Goal: Task Accomplishment & Management: Use online tool/utility

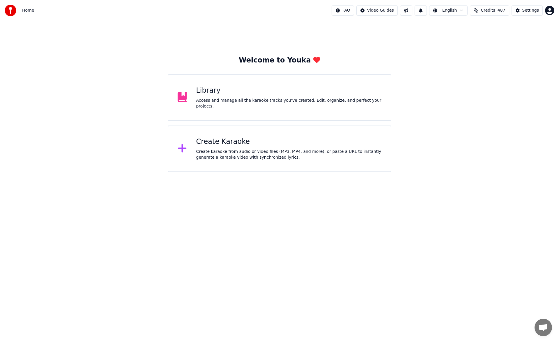
click at [335, 109] on div "Library Access and manage all the karaoke tracks you’ve created. Edit, organize…" at bounding box center [279, 97] width 223 height 47
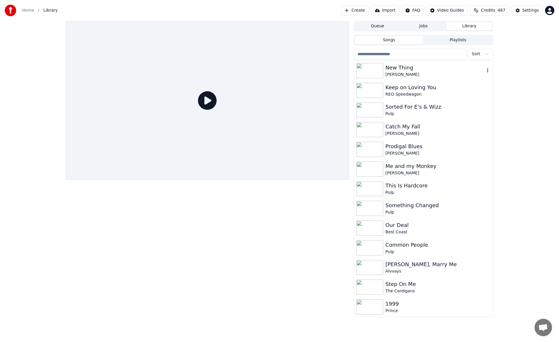
click at [413, 70] on div "New Thing" at bounding box center [434, 68] width 99 height 8
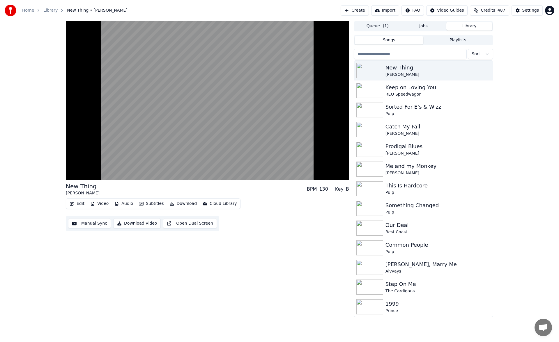
click at [95, 224] on button "Manual Sync" at bounding box center [89, 223] width 43 height 10
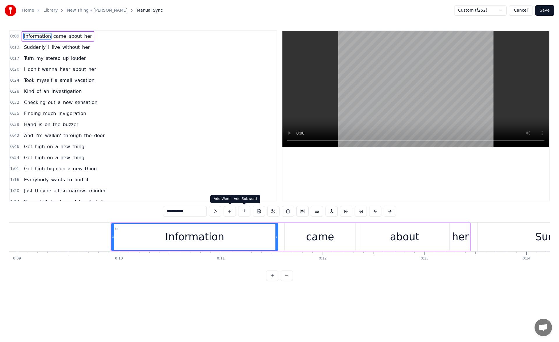
scroll to position [0, 981]
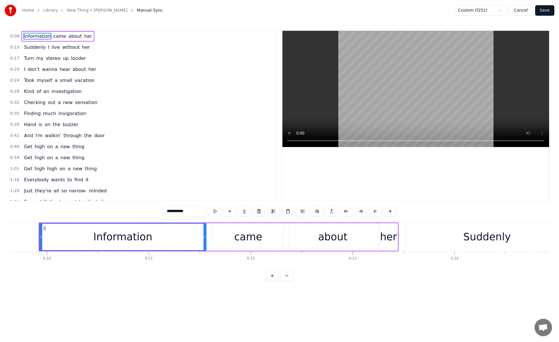
click at [346, 238] on div "about" at bounding box center [332, 237] width 89 height 28
type input "*****"
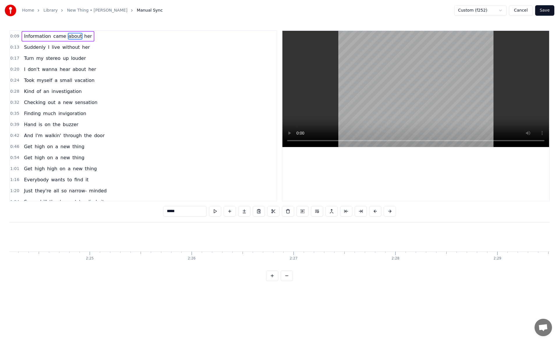
scroll to position [0, 15183]
click at [31, 129] on div "Hand is on the buzzer" at bounding box center [51, 125] width 59 height 10
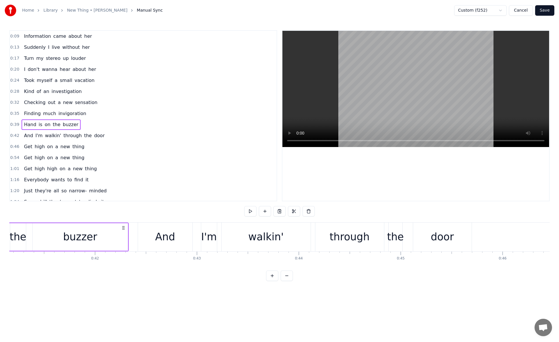
scroll to position [0, 3996]
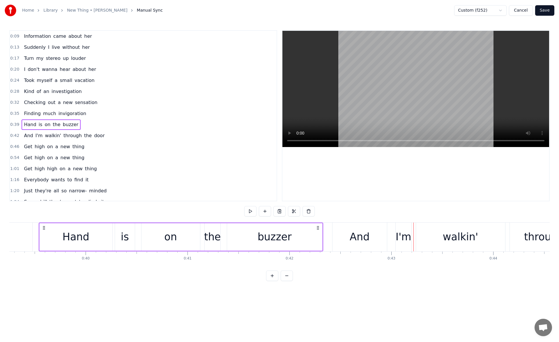
click at [300, 236] on div "buzzer" at bounding box center [274, 237] width 95 height 28
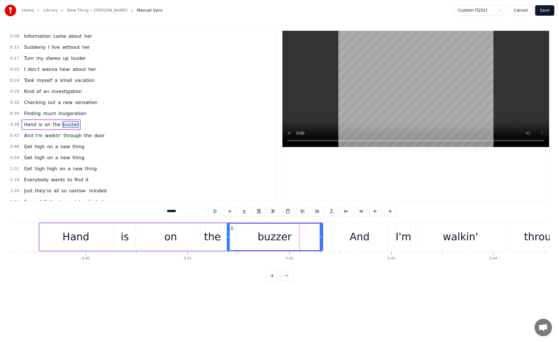
scroll to position [9, 0]
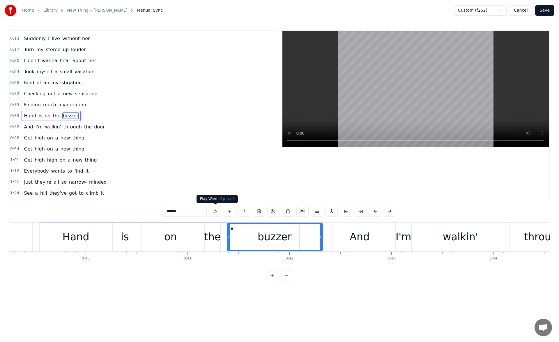
click at [216, 210] on button at bounding box center [215, 211] width 12 height 10
click at [339, 236] on div "And" at bounding box center [359, 237] width 54 height 29
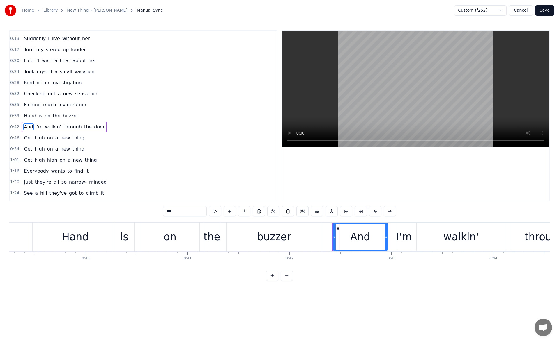
scroll to position [20, 0]
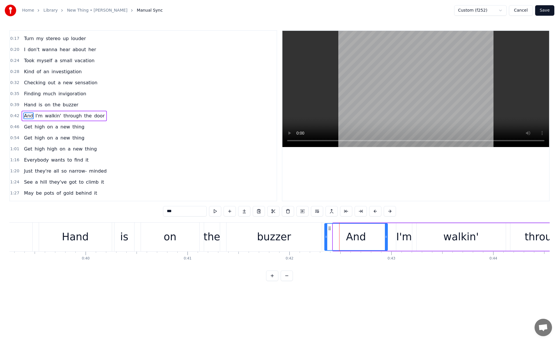
drag, startPoint x: 333, startPoint y: 237, endPoint x: 324, endPoint y: 237, distance: 9.0
click at [325, 237] on icon at bounding box center [326, 237] width 2 height 5
click at [173, 233] on div "on" at bounding box center [169, 237] width 13 height 15
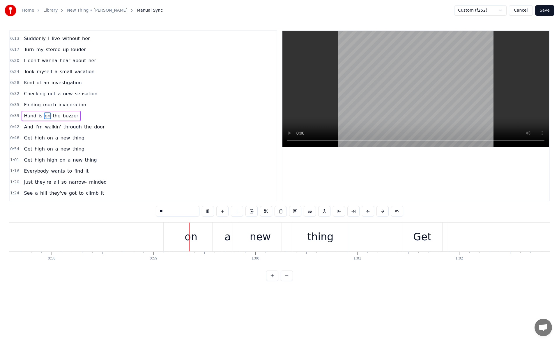
scroll to position [0, 5963]
click at [106, 239] on div "on" at bounding box center [91, 237] width 42 height 29
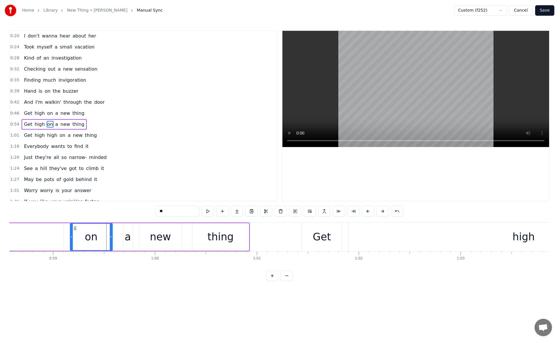
scroll to position [42, 0]
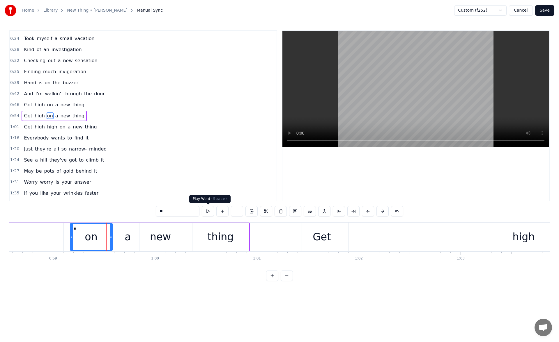
click at [208, 212] on button at bounding box center [208, 211] width 12 height 10
click at [130, 232] on div "a" at bounding box center [128, 237] width 6 height 15
drag, startPoint x: 123, startPoint y: 237, endPoint x: 115, endPoint y: 237, distance: 8.7
click at [115, 237] on icon at bounding box center [116, 237] width 2 height 5
click at [207, 212] on button at bounding box center [208, 211] width 12 height 10
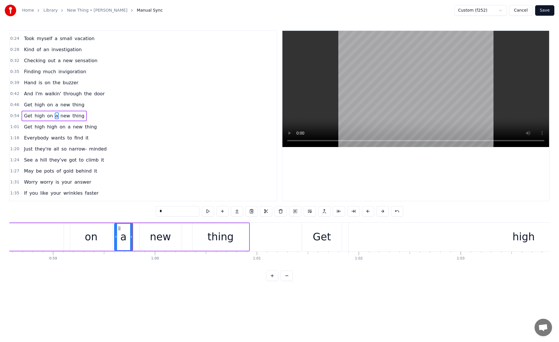
click at [144, 230] on div "new" at bounding box center [160, 237] width 42 height 28
drag, startPoint x: 144, startPoint y: 229, endPoint x: 139, endPoint y: 229, distance: 4.7
click at [139, 229] on icon at bounding box center [140, 228] width 5 height 5
click at [123, 233] on div "a" at bounding box center [123, 237] width 6 height 15
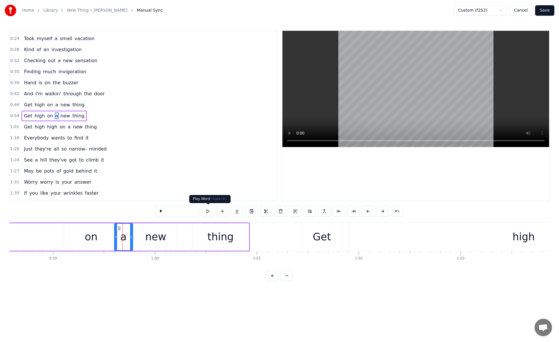
click at [209, 211] on button at bounding box center [208, 211] width 12 height 10
click at [145, 225] on div "new" at bounding box center [156, 237] width 42 height 28
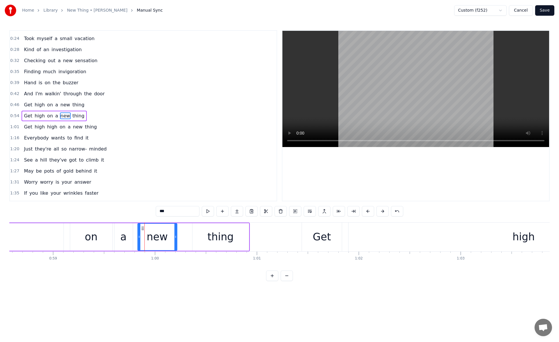
click at [139, 239] on icon at bounding box center [139, 237] width 2 height 5
click at [207, 211] on button at bounding box center [208, 211] width 12 height 10
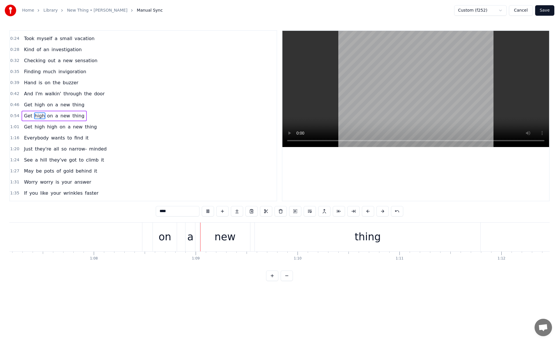
scroll to position [0, 6940]
click at [57, 226] on div "on" at bounding box center [64, 237] width 24 height 29
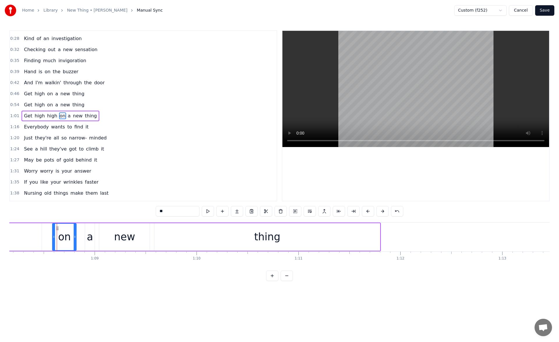
click at [209, 209] on button at bounding box center [208, 211] width 12 height 10
click at [92, 231] on div "a" at bounding box center [90, 237] width 6 height 15
drag, startPoint x: 86, startPoint y: 234, endPoint x: 83, endPoint y: 234, distance: 3.5
click at [83, 234] on div at bounding box center [83, 237] width 2 height 26
click at [209, 212] on button at bounding box center [208, 211] width 12 height 10
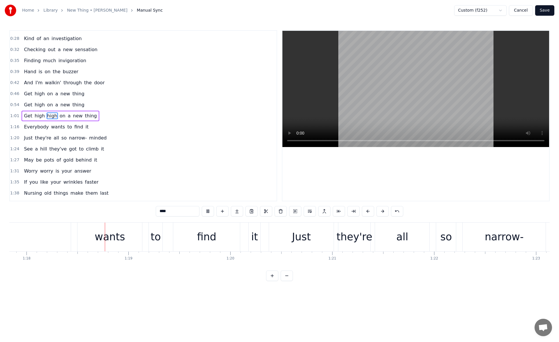
scroll to position [0, 7924]
click at [214, 235] on div "find" at bounding box center [206, 237] width 19 height 15
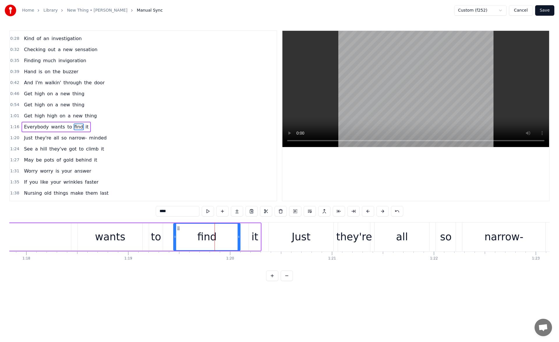
scroll to position [64, 0]
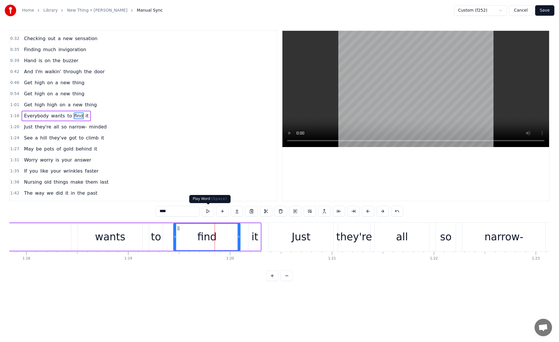
click at [208, 214] on button at bounding box center [208, 211] width 12 height 10
click at [251, 236] on div "it" at bounding box center [255, 237] width 12 height 28
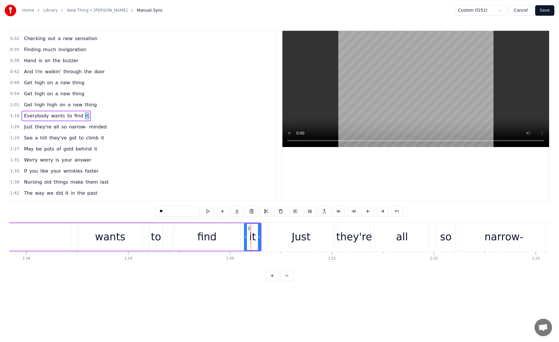
drag, startPoint x: 249, startPoint y: 238, endPoint x: 244, endPoint y: 237, distance: 5.6
click at [244, 237] on icon at bounding box center [245, 237] width 2 height 5
click at [207, 212] on button at bounding box center [208, 211] width 12 height 10
click at [125, 240] on div "wants" at bounding box center [110, 237] width 65 height 28
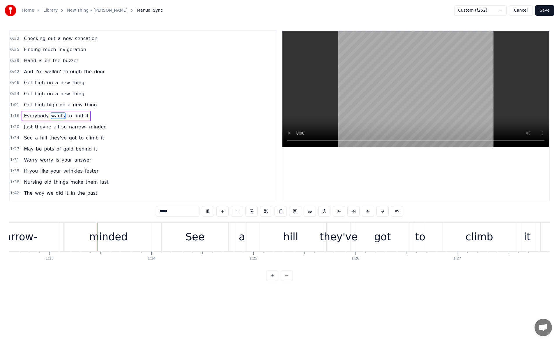
scroll to position [0, 8411]
click at [337, 236] on div "they've" at bounding box center [338, 237] width 38 height 15
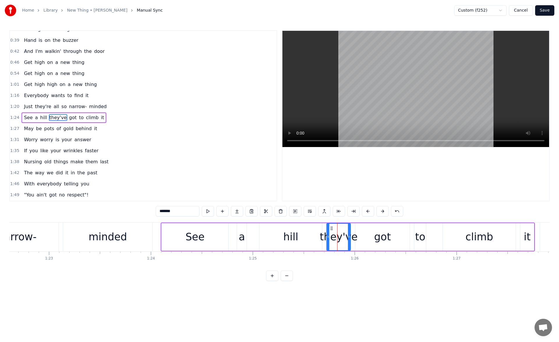
scroll to position [86, 0]
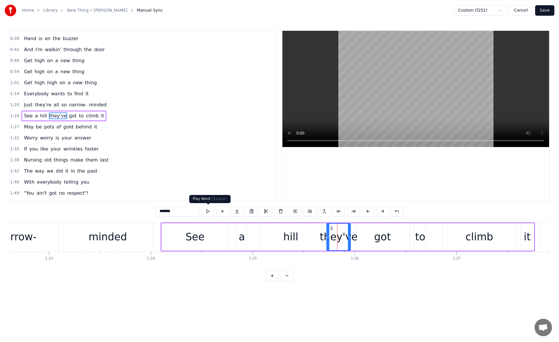
click at [205, 210] on button at bounding box center [208, 211] width 12 height 10
click at [362, 235] on div "got" at bounding box center [382, 237] width 54 height 28
click at [207, 213] on button at bounding box center [208, 211] width 12 height 10
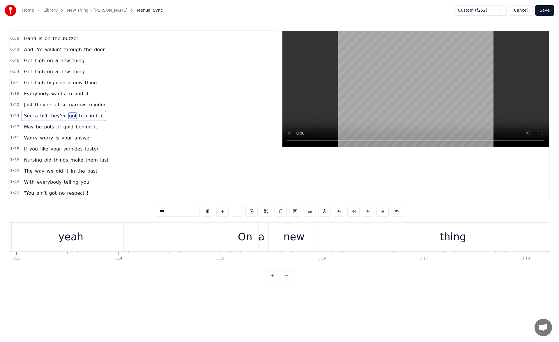
scroll to position [0, 19643]
click at [355, 234] on div "thing" at bounding box center [451, 237] width 213 height 29
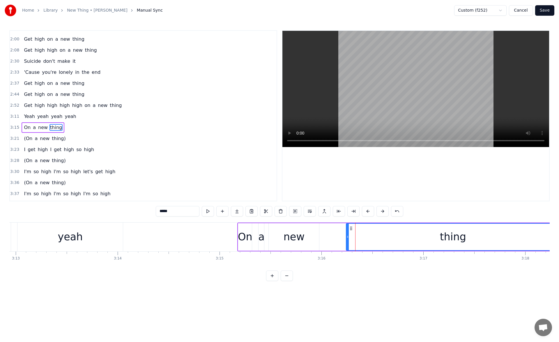
scroll to position [274, 0]
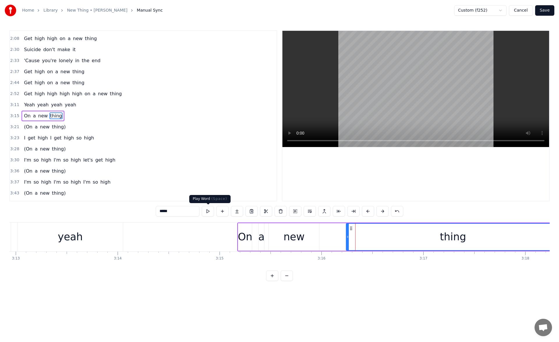
click at [209, 210] on button at bounding box center [208, 211] width 12 height 10
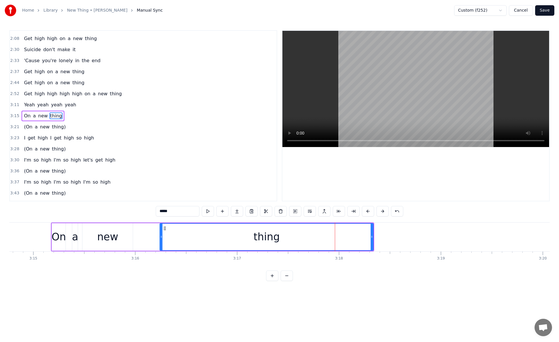
scroll to position [0, 19858]
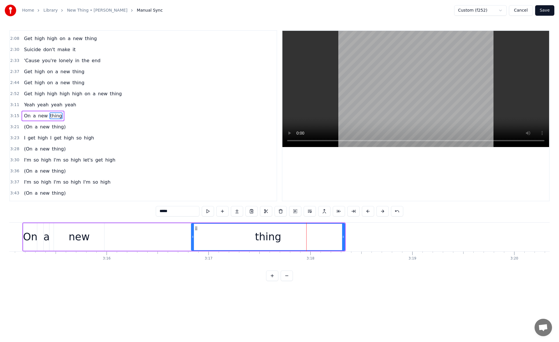
drag, startPoint x: 132, startPoint y: 237, endPoint x: 192, endPoint y: 235, distance: 60.0
click at [192, 235] on icon at bounding box center [192, 237] width 2 height 5
click at [210, 211] on button at bounding box center [208, 211] width 12 height 10
drag, startPoint x: 192, startPoint y: 237, endPoint x: 243, endPoint y: 238, distance: 50.6
click at [243, 238] on icon at bounding box center [242, 237] width 2 height 5
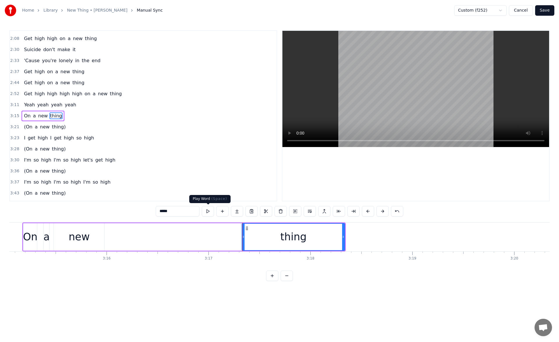
click at [207, 210] on button at bounding box center [208, 211] width 12 height 10
click at [99, 236] on div "new" at bounding box center [79, 237] width 50 height 28
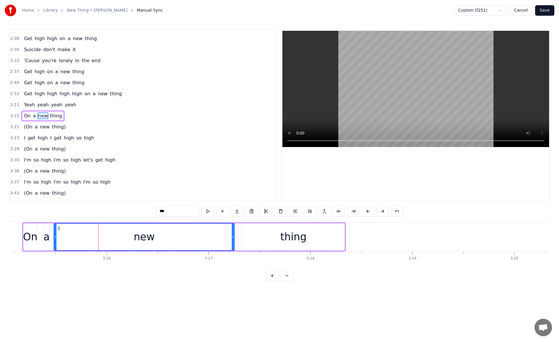
drag, startPoint x: 103, startPoint y: 237, endPoint x: 234, endPoint y: 256, distance: 132.0
click at [234, 256] on div "Information came about her Suddenly I live without her Turn my stereo up louder…" at bounding box center [279, 245] width 540 height 44
click at [30, 235] on div "On" at bounding box center [30, 237] width 15 height 15
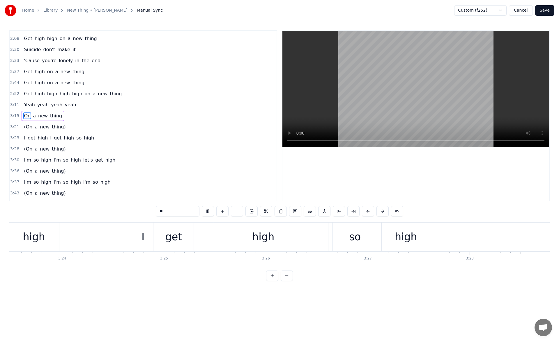
scroll to position [0, 20833]
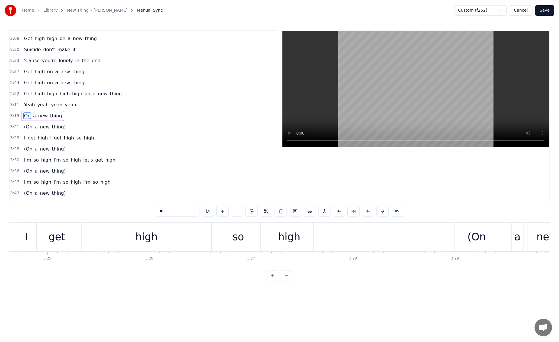
click at [139, 232] on div "high" at bounding box center [146, 237] width 22 height 15
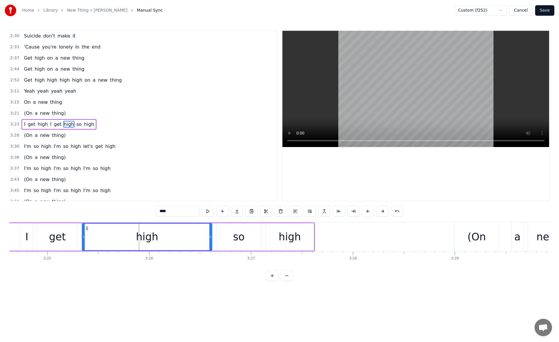
scroll to position [296, 0]
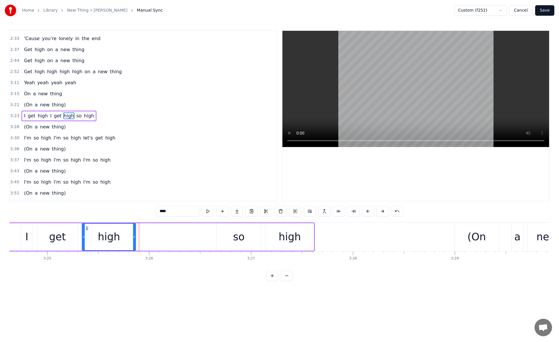
drag, startPoint x: 210, startPoint y: 239, endPoint x: 134, endPoint y: 246, distance: 76.5
click at [134, 246] on div at bounding box center [134, 237] width 2 height 26
click at [206, 211] on button at bounding box center [208, 211] width 12 height 10
click at [236, 226] on div "so" at bounding box center [238, 237] width 44 height 28
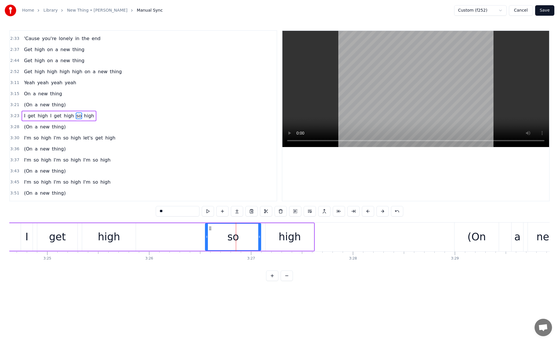
drag, startPoint x: 217, startPoint y: 237, endPoint x: 201, endPoint y: 234, distance: 16.3
click at [205, 234] on div at bounding box center [206, 237] width 2 height 26
click at [103, 236] on div "high" at bounding box center [109, 237] width 22 height 15
type input "****"
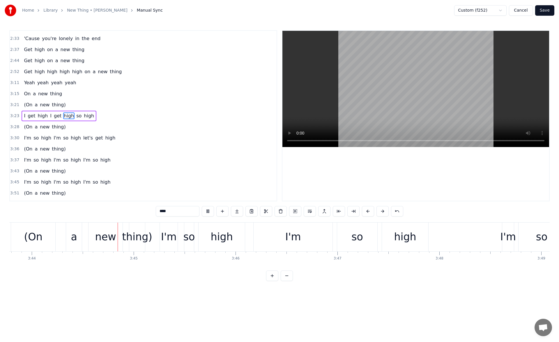
scroll to position [0, 22784]
click at [162, 238] on div "I'm" at bounding box center [169, 237] width 16 height 15
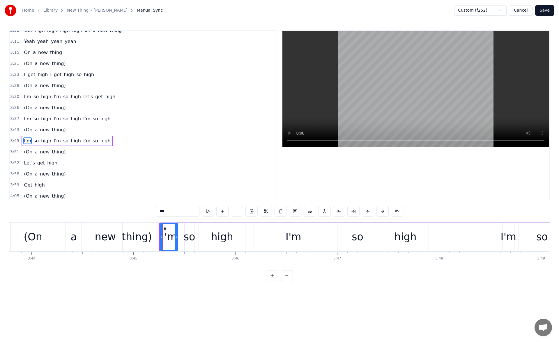
scroll to position [338, 0]
click at [150, 238] on div "thing)" at bounding box center [137, 237] width 30 height 15
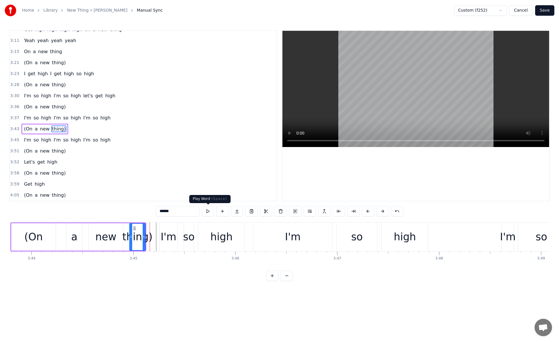
click at [209, 213] on button at bounding box center [208, 211] width 12 height 10
click at [163, 233] on div "I'm" at bounding box center [169, 237] width 16 height 15
type input "***"
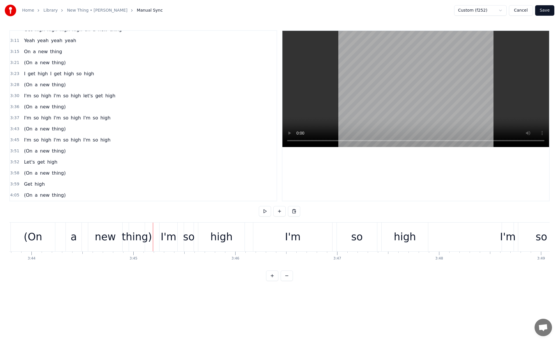
click at [144, 236] on div "thing)" at bounding box center [137, 237] width 30 height 15
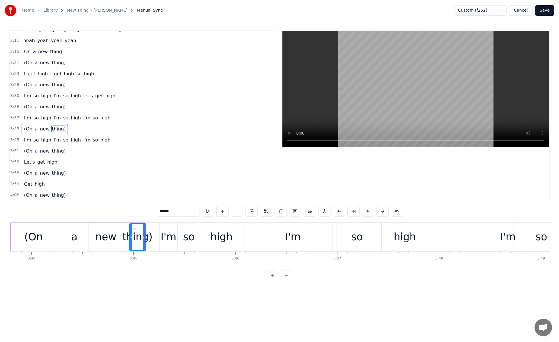
click at [165, 236] on div "I'm" at bounding box center [169, 237] width 16 height 15
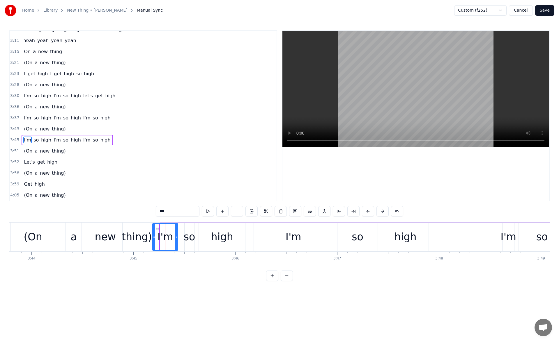
drag, startPoint x: 161, startPoint y: 239, endPoint x: 153, endPoint y: 239, distance: 7.6
click at [153, 239] on div at bounding box center [154, 237] width 2 height 26
click at [208, 208] on button at bounding box center [208, 211] width 12 height 10
click at [136, 238] on div "thing)" at bounding box center [137, 237] width 30 height 15
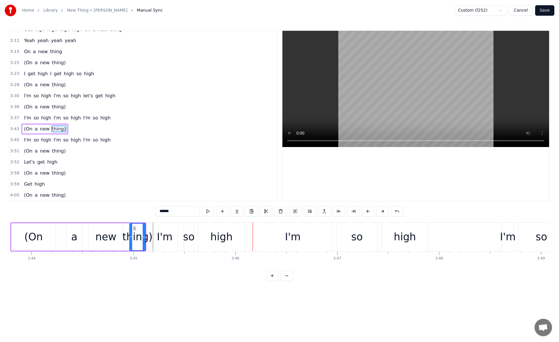
click at [56, 63] on span "thing)" at bounding box center [58, 62] width 15 height 7
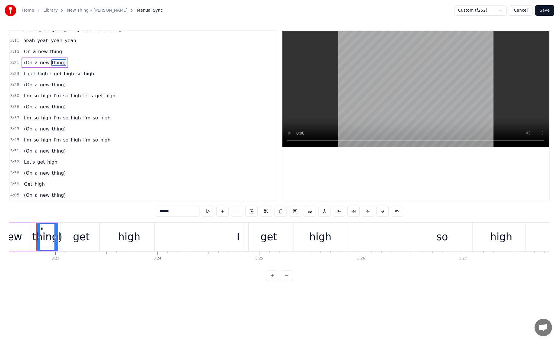
scroll to position [0, 20620]
click at [210, 211] on button at bounding box center [208, 211] width 12 height 10
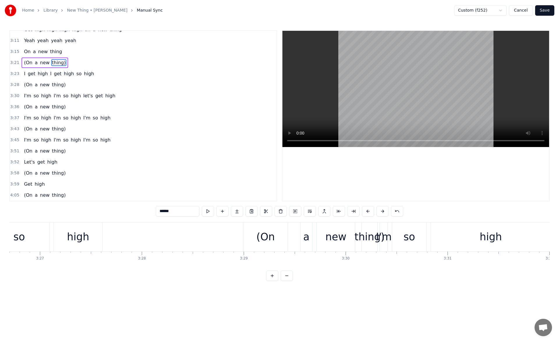
scroll to position [0, 21059]
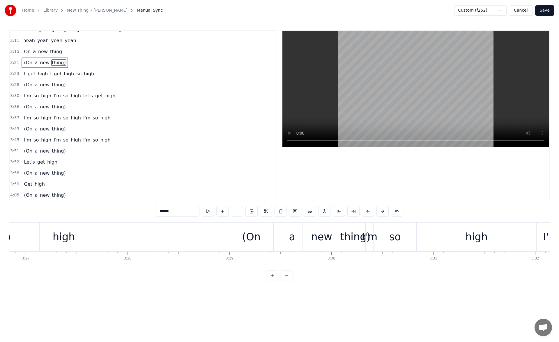
click at [352, 237] on div "thing)" at bounding box center [355, 237] width 30 height 15
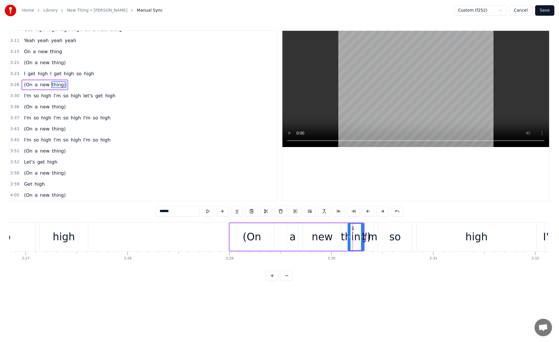
scroll to position [307, 0]
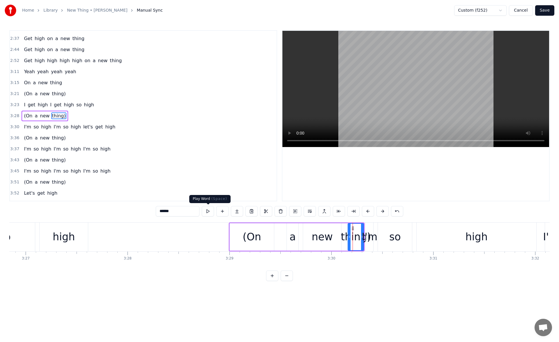
click at [207, 211] on button at bounding box center [208, 211] width 12 height 10
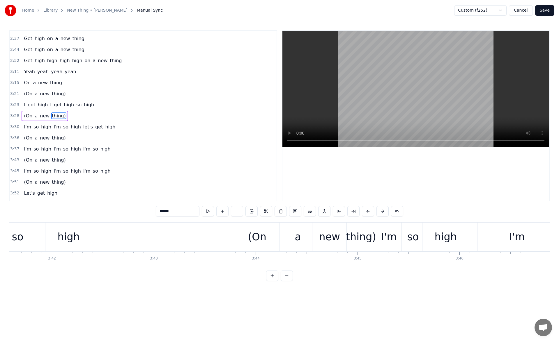
scroll to position [0, 22531]
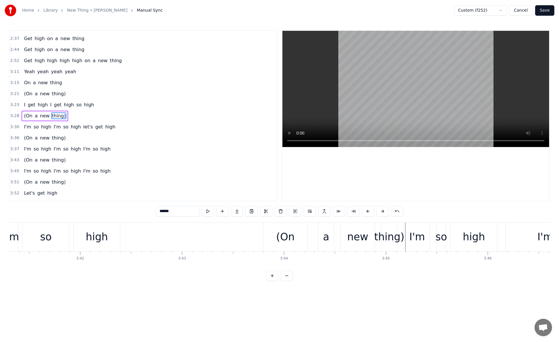
click at [395, 233] on div "thing)" at bounding box center [389, 237] width 30 height 15
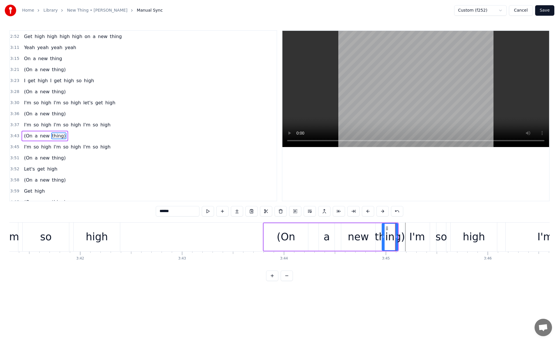
scroll to position [338, 0]
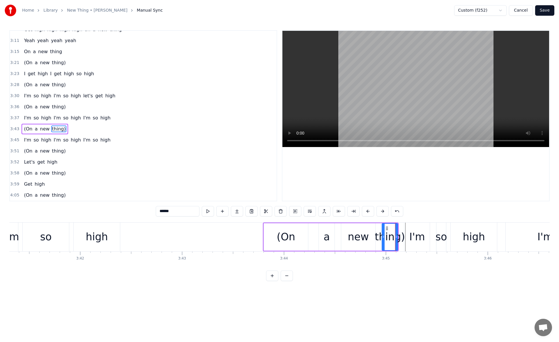
click at [409, 231] on div "I'm" at bounding box center [416, 237] width 25 height 29
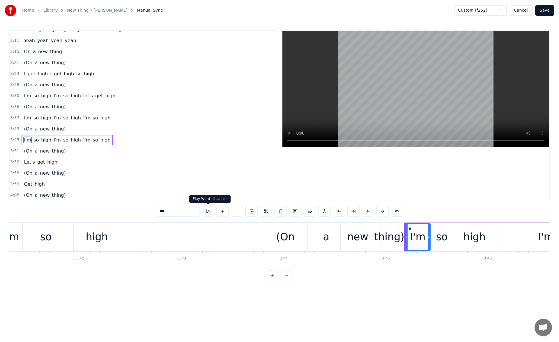
click at [207, 210] on button at bounding box center [208, 211] width 12 height 10
drag, startPoint x: 407, startPoint y: 240, endPoint x: 403, endPoint y: 239, distance: 3.5
click at [403, 239] on div at bounding box center [402, 237] width 2 height 26
click at [206, 211] on button at bounding box center [208, 211] width 12 height 10
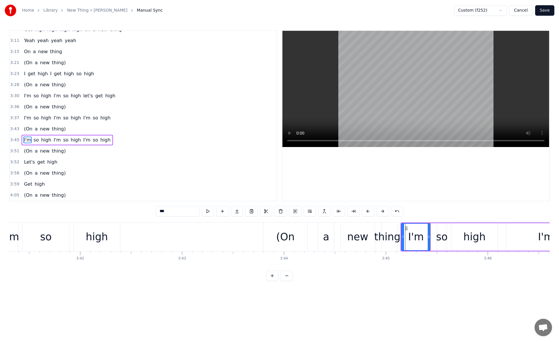
click at [206, 211] on button at bounding box center [208, 211] width 12 height 10
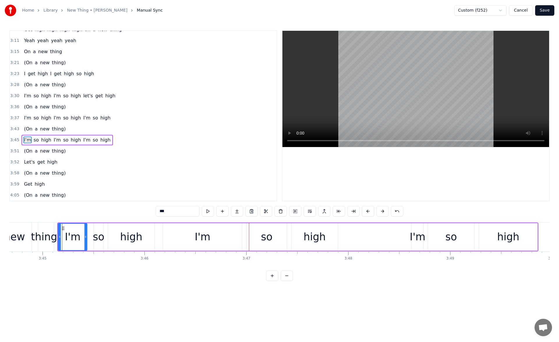
scroll to position [0, 22860]
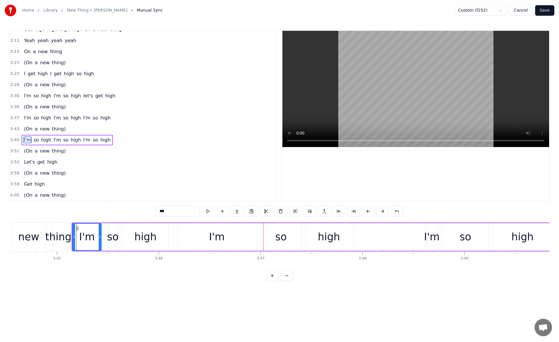
click at [197, 239] on div "I'm" at bounding box center [216, 237] width 79 height 28
drag, startPoint x: 182, startPoint y: 238, endPoint x: 230, endPoint y: 239, distance: 48.0
click at [230, 239] on icon at bounding box center [230, 237] width 2 height 5
click at [159, 235] on div "high" at bounding box center [145, 237] width 46 height 28
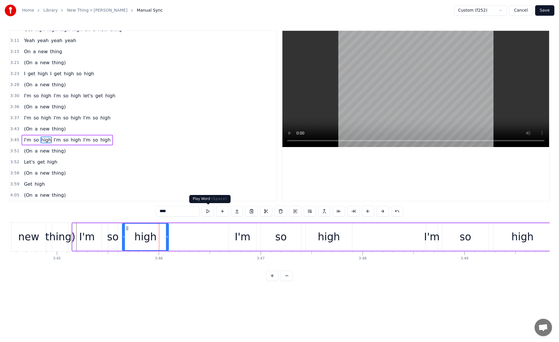
click at [210, 211] on button at bounding box center [208, 211] width 12 height 10
click at [252, 236] on div "I'm" at bounding box center [242, 237] width 27 height 28
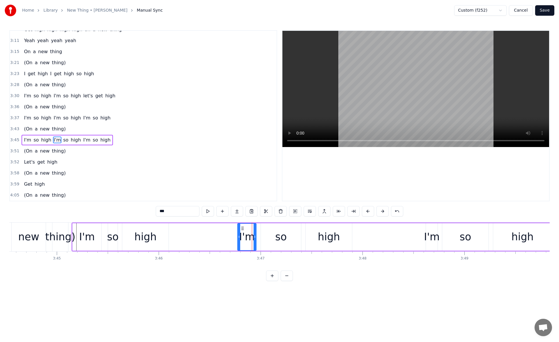
drag, startPoint x: 229, startPoint y: 239, endPoint x: 238, endPoint y: 239, distance: 8.7
click at [238, 239] on icon at bounding box center [239, 237] width 2 height 5
click at [209, 210] on button at bounding box center [208, 211] width 12 height 10
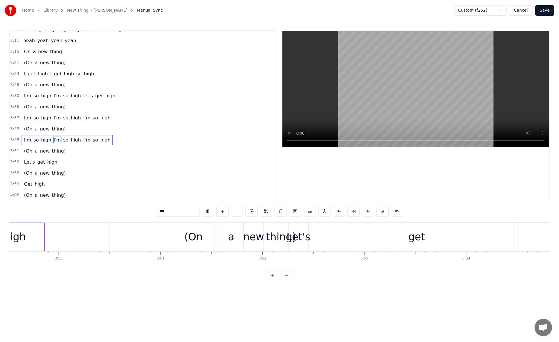
scroll to position [0, 23368]
click at [330, 233] on div "get" at bounding box center [416, 237] width 195 height 29
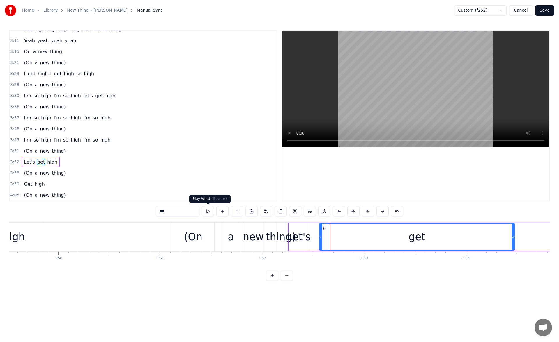
click at [209, 213] on button at bounding box center [208, 211] width 12 height 10
click at [298, 231] on div "Let's" at bounding box center [299, 237] width 24 height 15
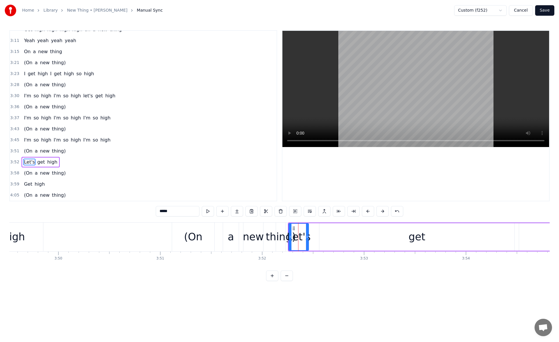
click at [283, 237] on div "thing)" at bounding box center [281, 237] width 30 height 15
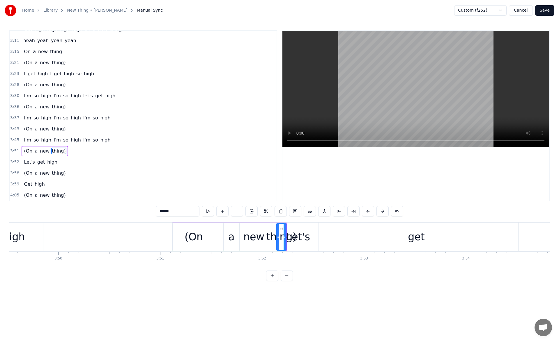
click at [299, 232] on div "Let's" at bounding box center [298, 237] width 24 height 15
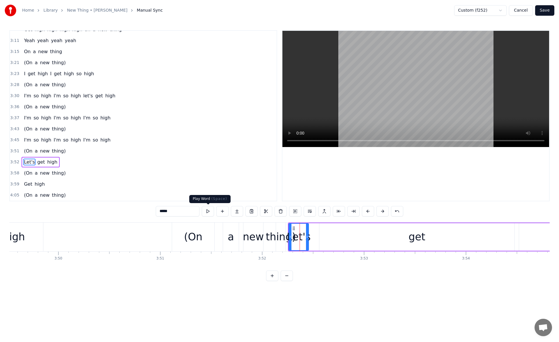
click at [205, 212] on button at bounding box center [208, 211] width 12 height 10
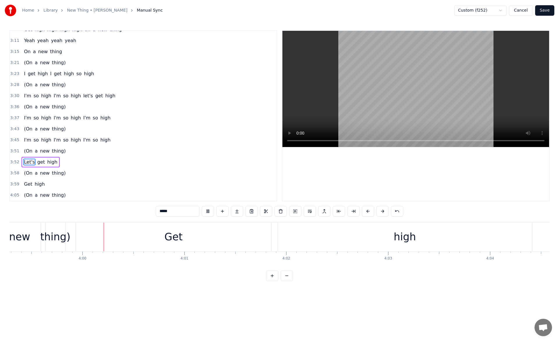
scroll to position [0, 24362]
click at [57, 232] on div "thing)" at bounding box center [55, 237] width 30 height 15
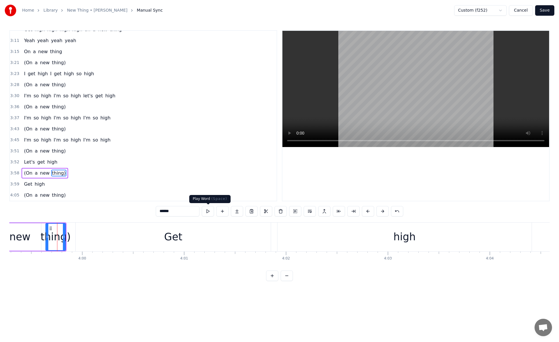
click at [209, 212] on button at bounding box center [208, 211] width 12 height 10
click at [116, 238] on div "Get" at bounding box center [173, 237] width 195 height 29
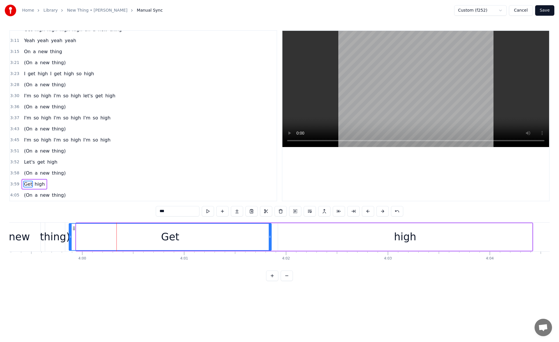
drag, startPoint x: 77, startPoint y: 237, endPoint x: 70, endPoint y: 236, distance: 7.0
click at [70, 236] on icon at bounding box center [70, 237] width 2 height 5
click at [28, 233] on div "new" at bounding box center [19, 237] width 21 height 15
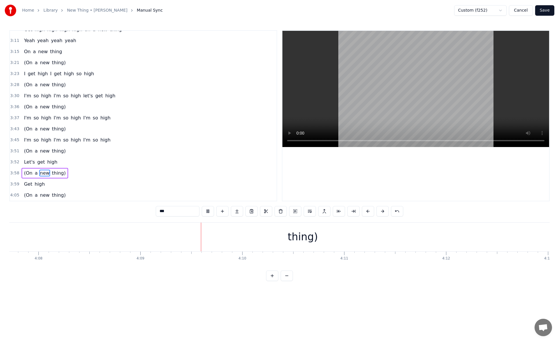
scroll to position [0, 25322]
click at [199, 240] on div "thing)" at bounding box center [201, 237] width 30 height 15
type input "******"
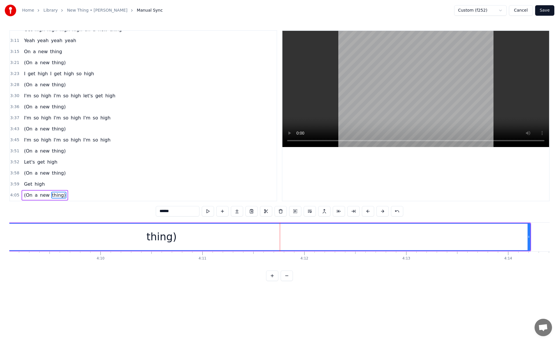
scroll to position [0, 25405]
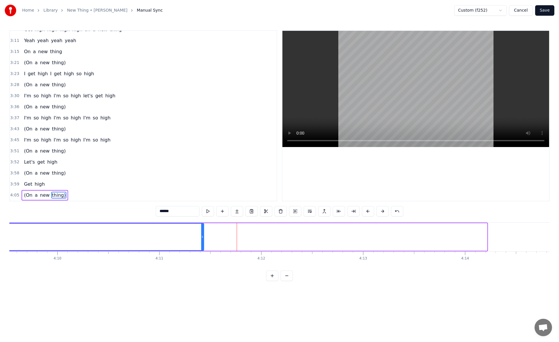
drag, startPoint x: 484, startPoint y: 240, endPoint x: 178, endPoint y: 297, distance: 311.9
click at [178, 291] on html "Home Library New Thing • [PERSON_NAME] Manual Sync Custom (f252) Cancel Save 0:…" at bounding box center [279, 145] width 559 height 291
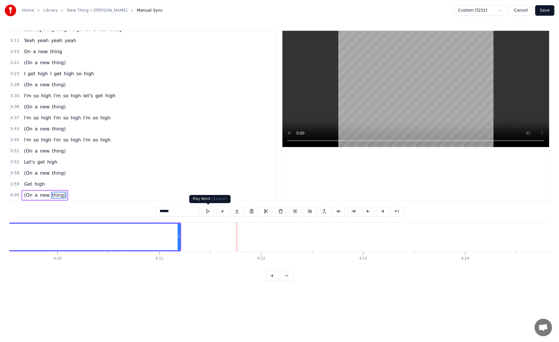
click at [209, 212] on button at bounding box center [208, 211] width 12 height 10
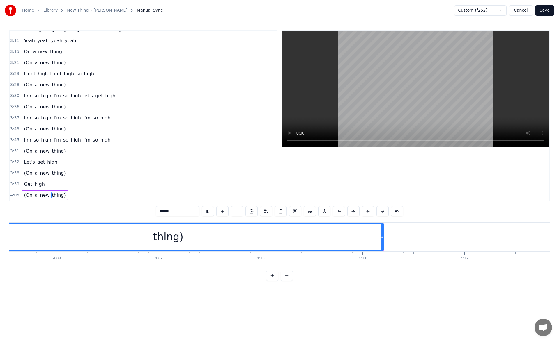
scroll to position [0, 25164]
click at [544, 11] on button "Save" at bounding box center [544, 10] width 19 height 10
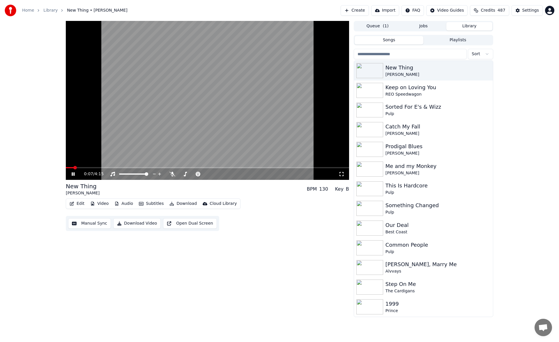
click at [72, 175] on icon at bounding box center [73, 173] width 3 height 3
